Goal: Task Accomplishment & Management: Use online tool/utility

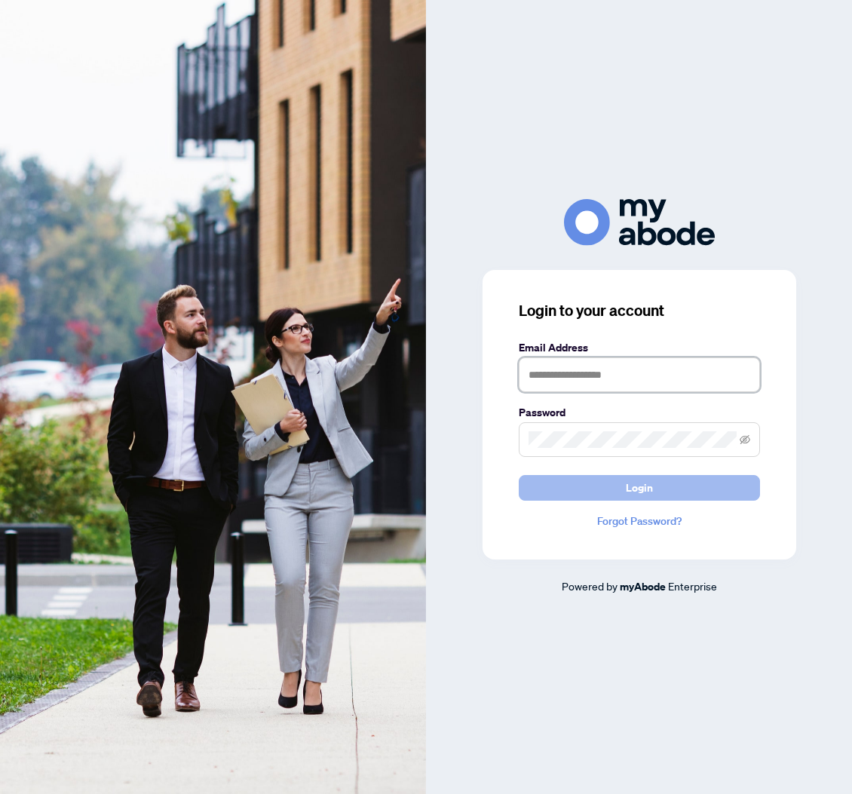
type input "**********"
click at [661, 485] on button "Login" at bounding box center [639, 488] width 241 height 26
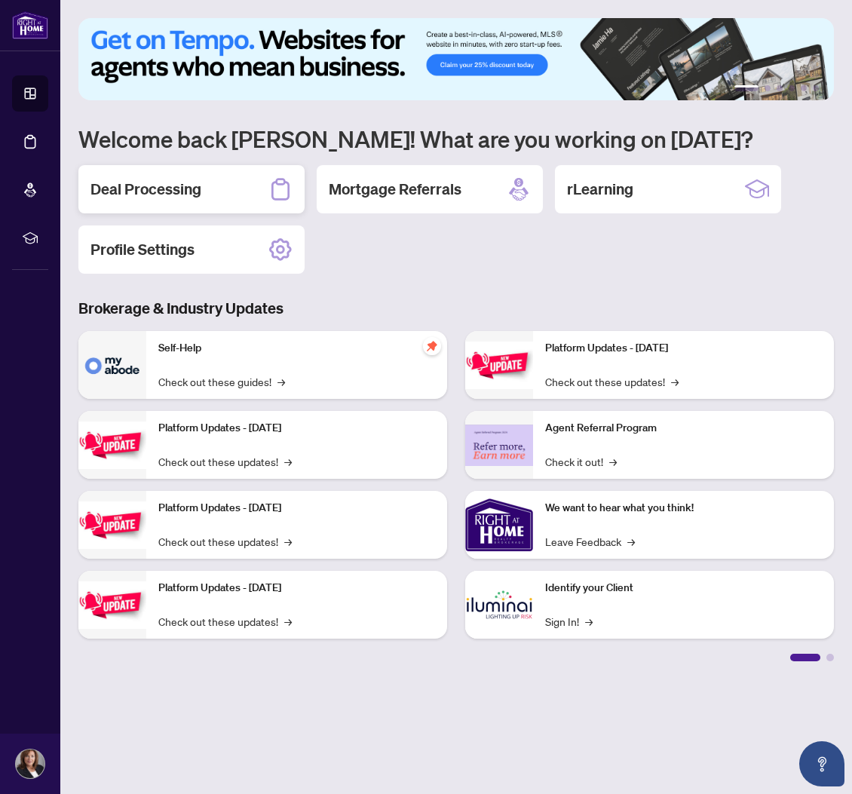
click at [158, 182] on h2 "Deal Processing" at bounding box center [145, 189] width 111 height 21
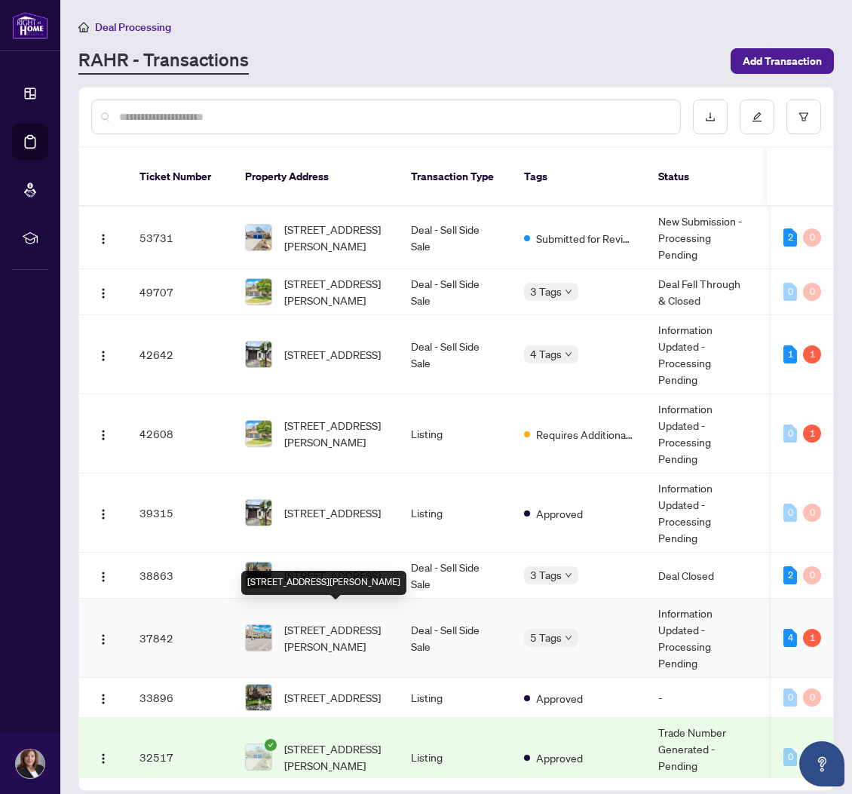
click at [382, 621] on span "221-121 Woodbridge Ave, Vaughan, Ontario L4L 9E3, Canada" at bounding box center [335, 637] width 103 height 33
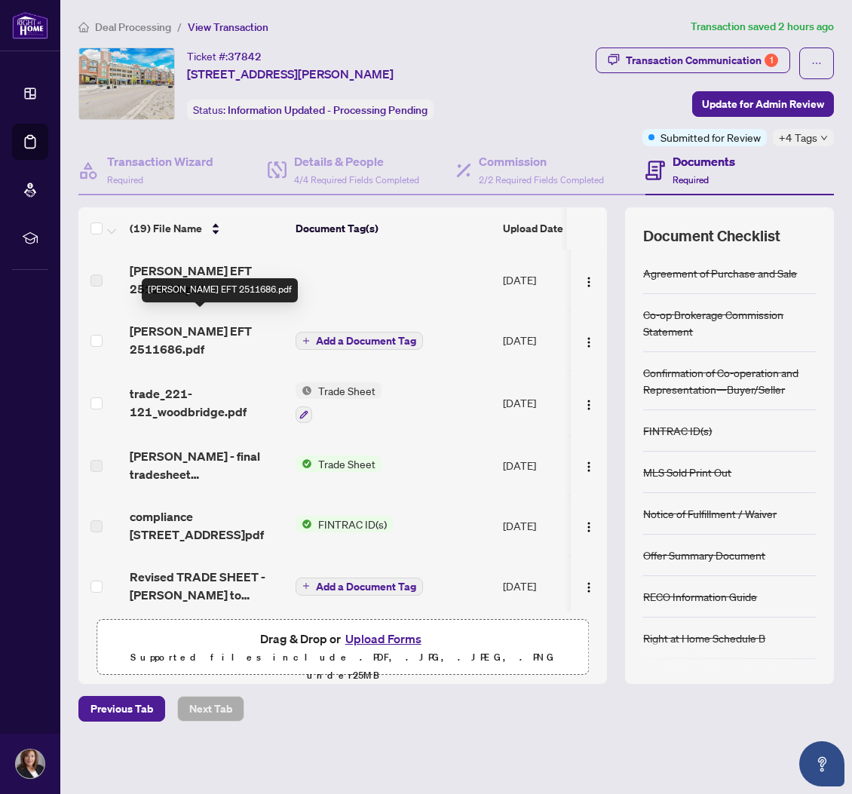
click at [222, 323] on span "Yvonne EFT 2511686.pdf" at bounding box center [207, 340] width 154 height 36
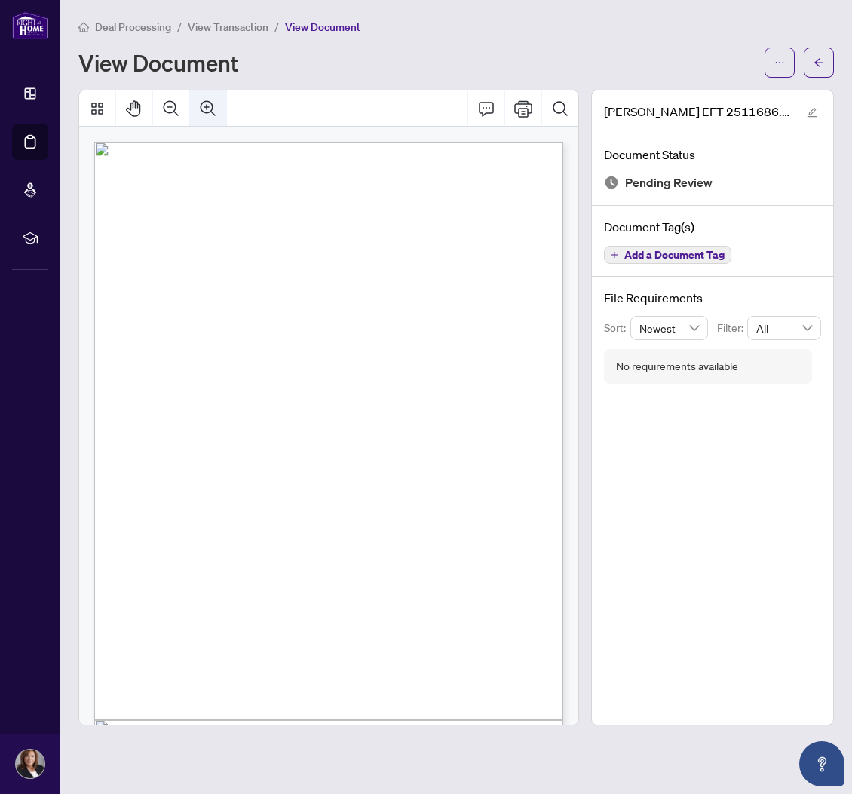
click at [205, 103] on icon "Zoom In" at bounding box center [208, 108] width 18 height 18
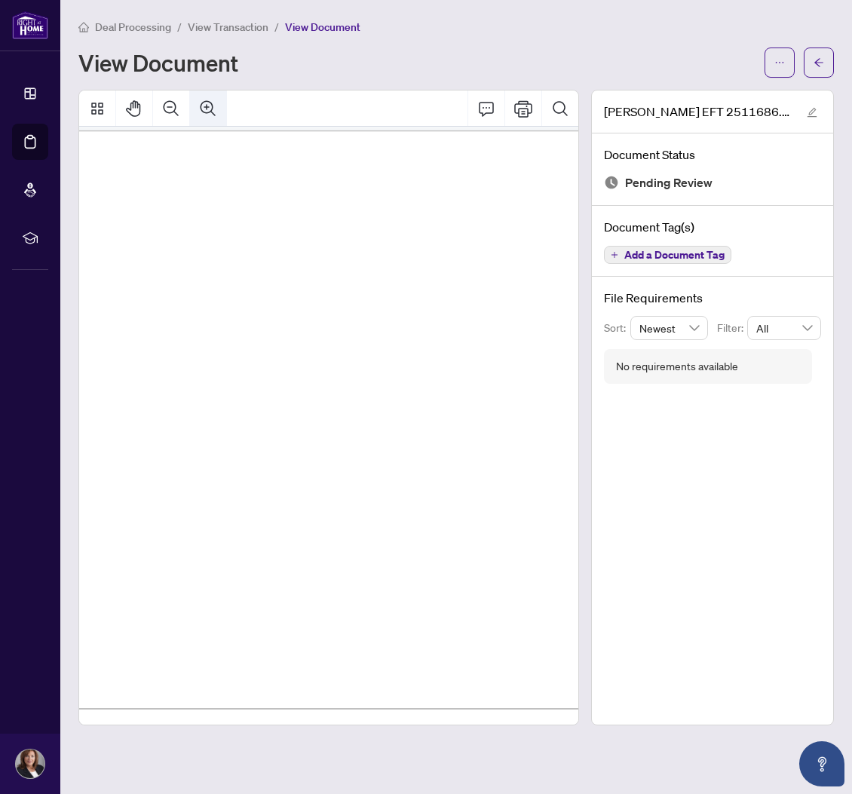
click at [205, 103] on icon "Zoom In" at bounding box center [208, 108] width 18 height 18
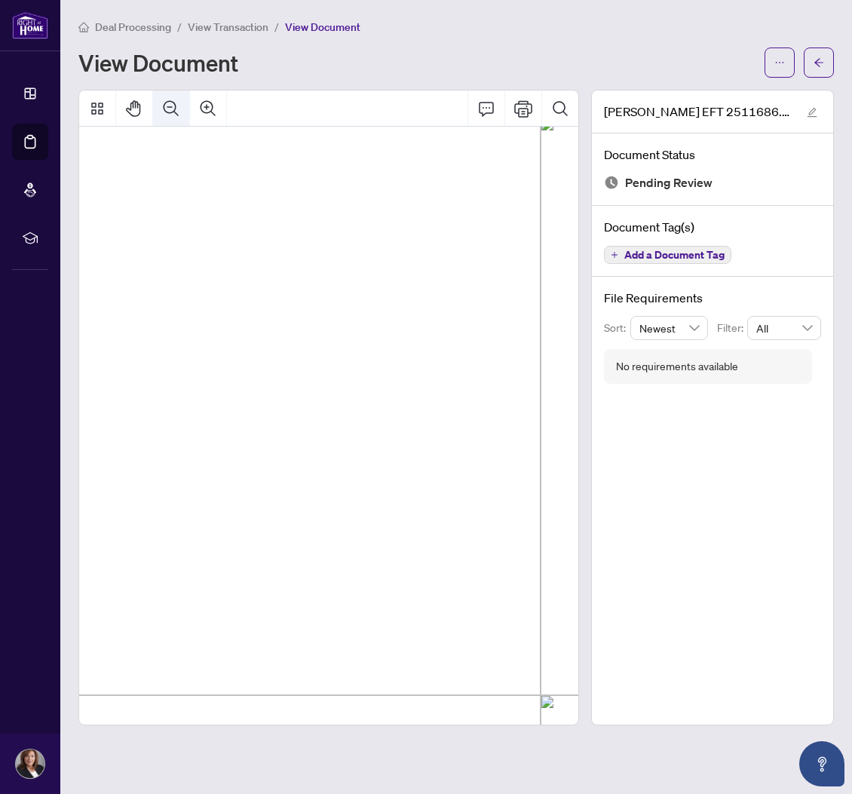
click at [173, 106] on icon "Zoom Out" at bounding box center [171, 108] width 18 height 18
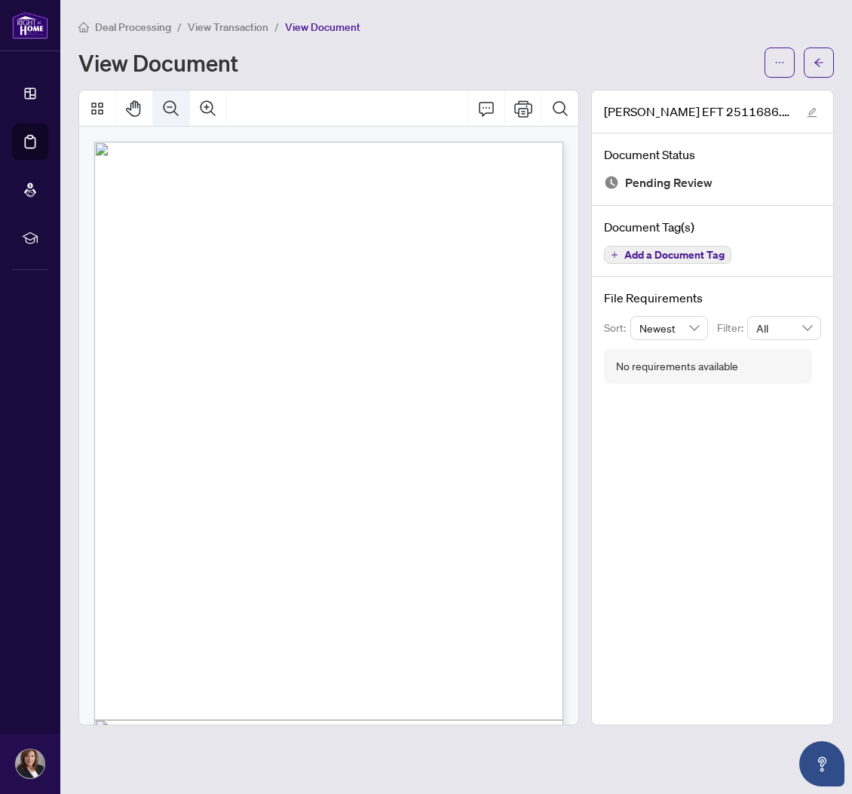
click at [173, 106] on icon "Zoom Out" at bounding box center [171, 108] width 18 height 18
